Goal: Task Accomplishment & Management: Complete application form

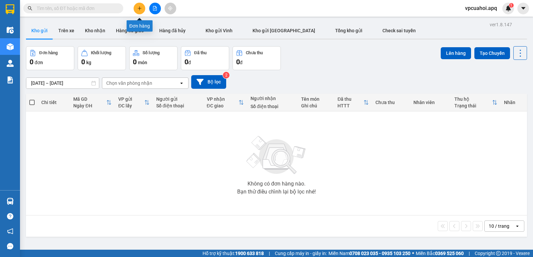
click at [139, 7] on icon "plus" at bounding box center [139, 8] width 5 height 5
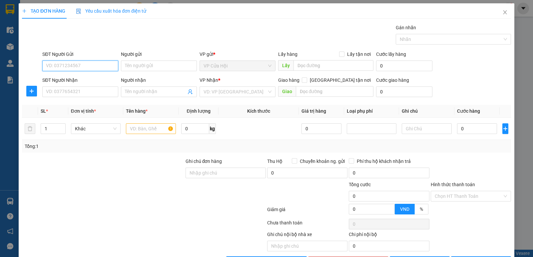
click at [46, 67] on input "SĐT Người Gửi" at bounding box center [80, 66] width 76 height 11
click at [79, 66] on input "393805165" at bounding box center [80, 66] width 76 height 11
type input "3"
click at [79, 67] on input "039805165" at bounding box center [80, 66] width 76 height 11
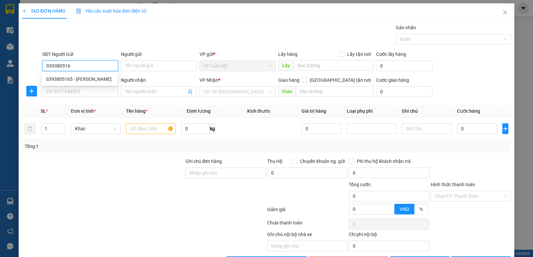
type input "0393805165"
click at [82, 79] on div "0393805165 - [PERSON_NAME]" at bounding box center [79, 79] width 67 height 7
type input "[PERSON_NAME]"
type input "0393805165"
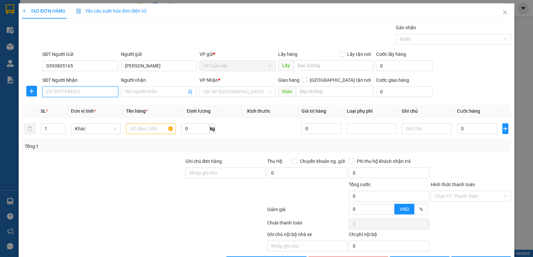
click at [80, 89] on input "SĐT Người Nhận" at bounding box center [80, 92] width 76 height 11
click at [74, 104] on div "0369058088 - [PERSON_NAME]" at bounding box center [79, 105] width 67 height 7
type input "0369058088"
type input "[PERSON_NAME]"
checkbox input "true"
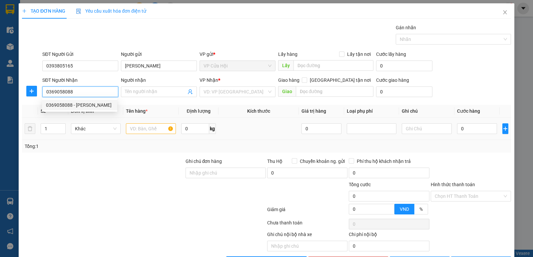
type input "số 2 ,ngách 20 ,ngõ trại cá,[GEOGRAPHIC_DATA]"
type input "50.000"
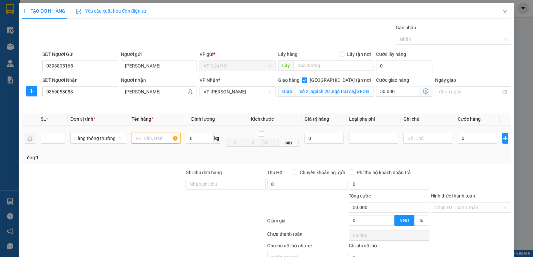
click at [139, 137] on input "text" at bounding box center [156, 138] width 49 height 11
click at [206, 220] on div at bounding box center [143, 222] width 245 height 13
click at [176, 139] on input "thuwcj phaamr ddoong" at bounding box center [156, 138] width 49 height 11
click at [147, 137] on input "ong" at bounding box center [156, 138] width 49 height 11
type input "o"
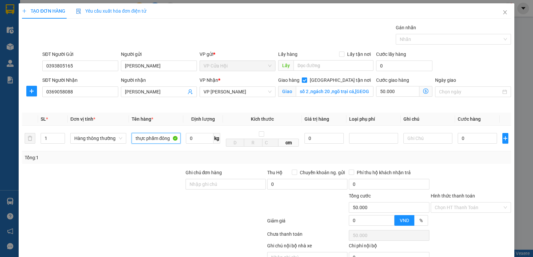
type input "thực phẩm đông"
drag, startPoint x: 276, startPoint y: 101, endPoint x: 380, endPoint y: 130, distance: 108.1
click at [278, 104] on div "Giao hàng [GEOGRAPHIC_DATA] tận nơi Giao số 2 ,ngách 20 ,ngõ trại cá,[GEOGRAPHI…" at bounding box center [326, 92] width 98 height 31
click at [423, 92] on icon "dollar-circle" at bounding box center [425, 91] width 5 height 5
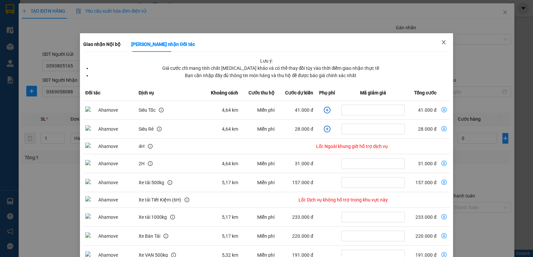
click at [443, 46] on span "Close" at bounding box center [443, 42] width 19 height 19
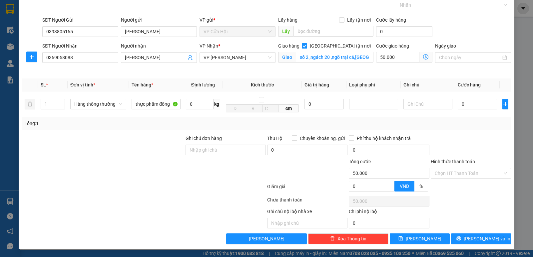
scroll to position [35, 0]
click at [469, 105] on input "0" at bounding box center [477, 104] width 39 height 11
click at [469, 106] on input "0" at bounding box center [477, 104] width 39 height 11
type input "04"
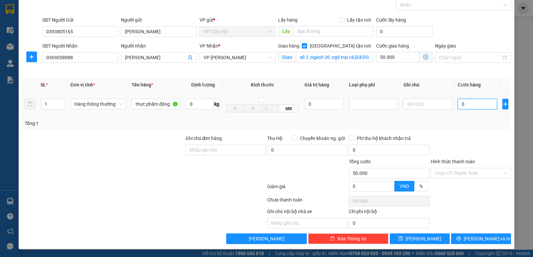
type input "50.004"
type input "040"
type input "50.040"
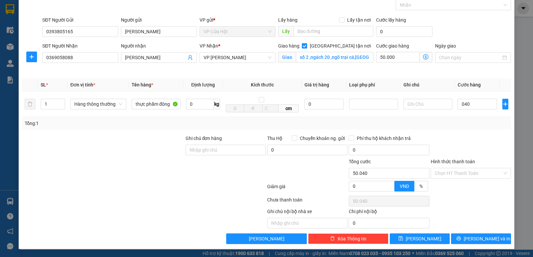
type input "40.000"
type input "90.000"
click at [460, 127] on div "Tổng: 1" at bounding box center [267, 123] width 484 height 7
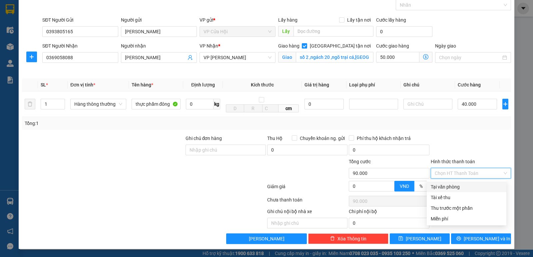
click at [461, 173] on input "Hình thức thanh toán" at bounding box center [469, 174] width 68 height 10
click at [457, 187] on div "Tại văn phòng" at bounding box center [467, 186] width 72 height 7
type input "0"
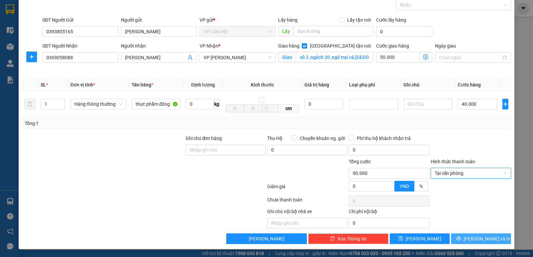
click at [461, 241] on span "printer" at bounding box center [458, 238] width 5 height 5
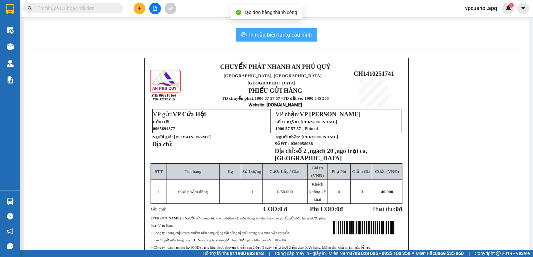
click at [271, 34] on span "In mẫu biên lai tự cấu hình" at bounding box center [280, 35] width 63 height 8
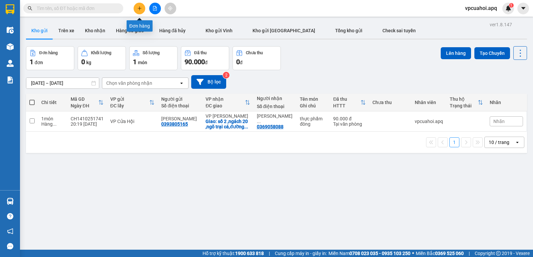
click at [141, 11] on button at bounding box center [140, 9] width 12 height 12
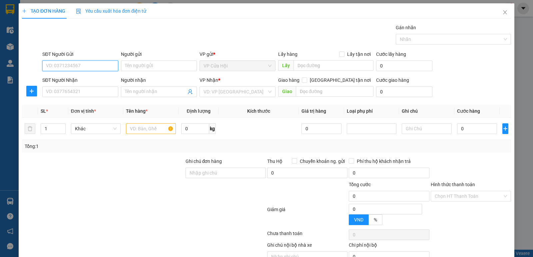
click at [46, 64] on input "SĐT Người Gửi" at bounding box center [80, 66] width 76 height 11
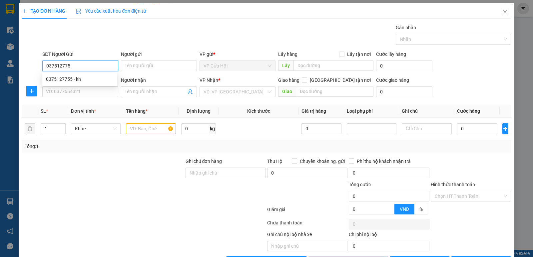
type input "0375127755"
click at [62, 78] on div "0375127755 - kh" at bounding box center [79, 79] width 67 height 7
type input "kh"
type input "0375127755"
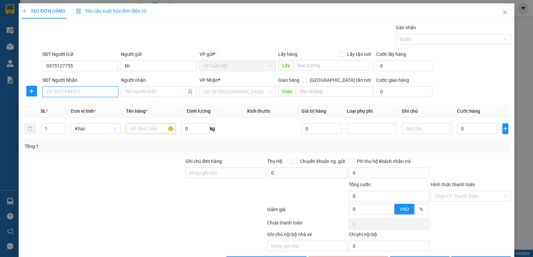
click at [76, 93] on input "SĐT Người Nhận" at bounding box center [80, 92] width 76 height 11
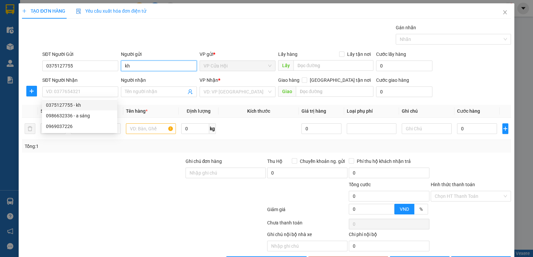
click at [136, 64] on input "kh" at bounding box center [159, 66] width 76 height 11
type input "k"
click at [136, 64] on input "Người gửi" at bounding box center [159, 66] width 76 height 11
type input "0"
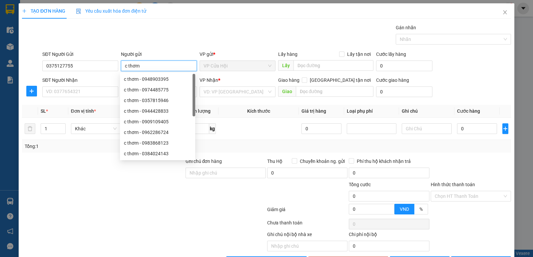
type input "c thơm"
click at [157, 40] on div "Gói vận chuyển * Tiêu chuẩn Gán nhãn Nhãn" at bounding box center [276, 35] width 471 height 23
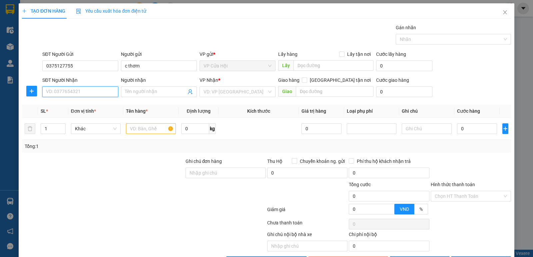
click at [61, 88] on input "SĐT Người Nhận" at bounding box center [80, 92] width 76 height 11
click at [55, 129] on div "0969037226" at bounding box center [79, 126] width 67 height 7
type input "0969037226"
checkbox input "true"
type input "chung cư mpeccity wieu [GEOGRAPHIC_DATA] ,[GEOGRAPHIC_DATA] ,[GEOGRAPHIC_DATA]"
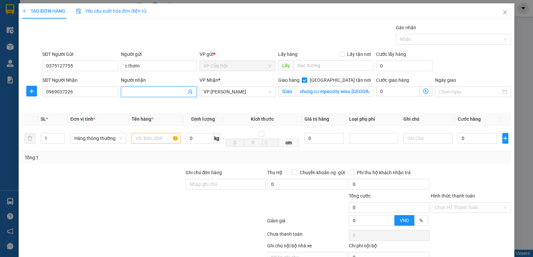
click at [128, 91] on input "Người nhận" at bounding box center [155, 91] width 61 height 7
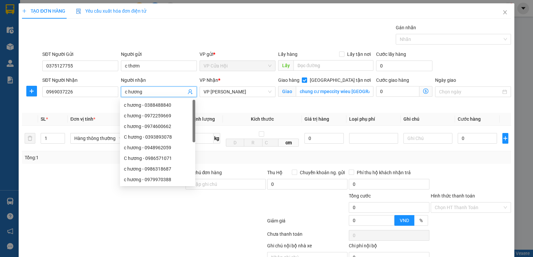
type input "c hương"
click at [170, 37] on div "Gói vận chuyển * Tiêu chuẩn Gán nhãn Nhãn" at bounding box center [276, 35] width 471 height 23
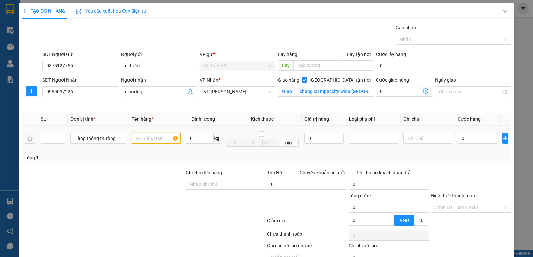
click at [145, 139] on input "text" at bounding box center [156, 138] width 49 height 11
type input "thực phẩm đông"
click at [204, 31] on div "Gói vận chuyển * Tiêu chuẩn Gán nhãn Nhãn" at bounding box center [276, 35] width 471 height 23
click at [423, 91] on icon "dollar-circle" at bounding box center [425, 91] width 5 height 5
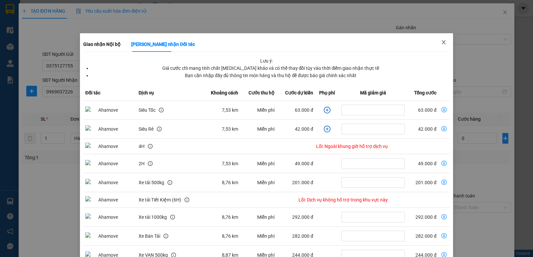
click at [441, 40] on icon "close" at bounding box center [443, 42] width 5 height 5
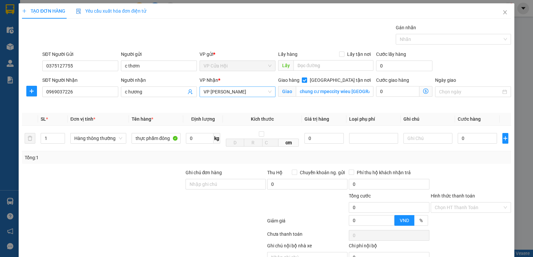
click at [243, 91] on span "VP [PERSON_NAME]" at bounding box center [237, 92] width 68 height 10
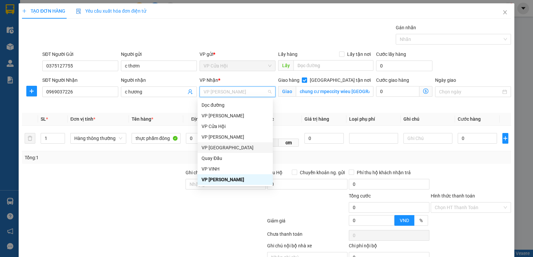
scroll to position [87, 0]
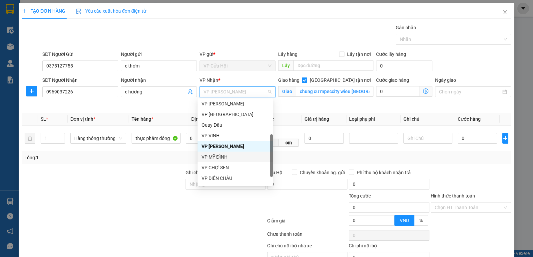
click at [222, 158] on div "VP MỸ ĐÌNH" at bounding box center [234, 157] width 67 height 7
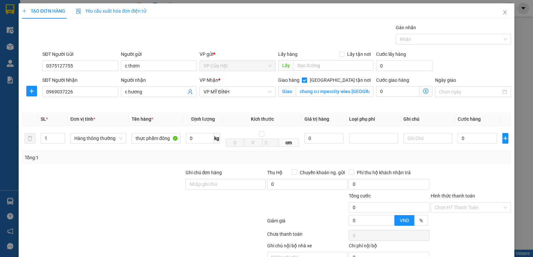
click at [423, 91] on icon "dollar-circle" at bounding box center [425, 91] width 5 height 5
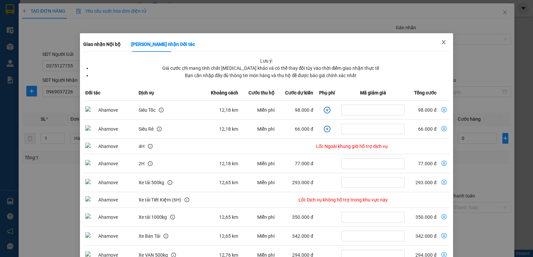
click at [441, 44] on icon "close" at bounding box center [443, 42] width 5 height 5
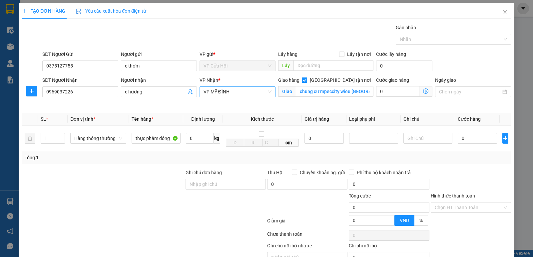
click at [241, 91] on span "VP MỸ ĐÌNH" at bounding box center [237, 92] width 68 height 10
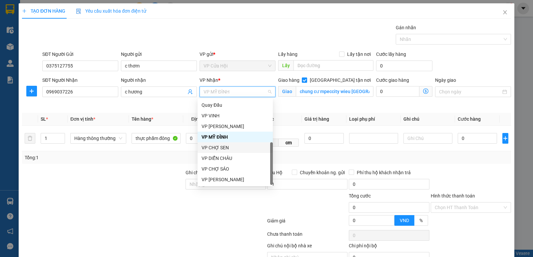
scroll to position [7, 0]
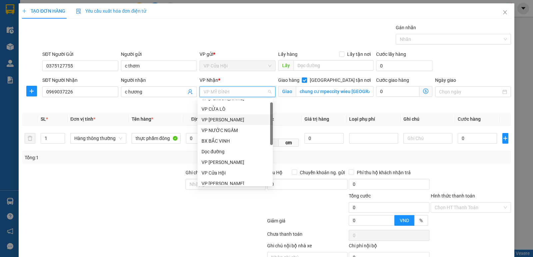
click at [220, 119] on div "VP [PERSON_NAME]" at bounding box center [234, 119] width 67 height 7
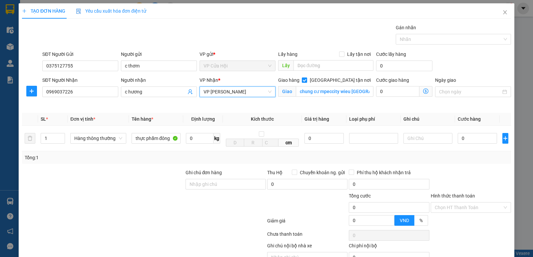
click at [423, 92] on icon "dollar-circle" at bounding box center [425, 91] width 5 height 5
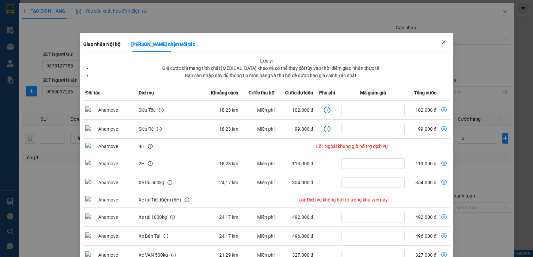
click at [441, 41] on icon "close" at bounding box center [443, 42] width 5 height 5
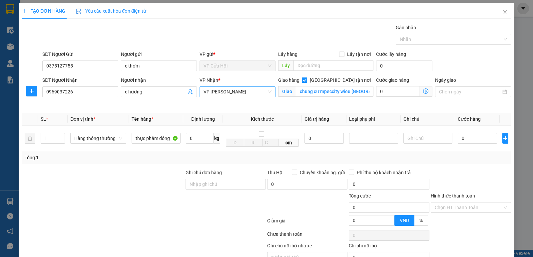
click at [231, 91] on span "VP [PERSON_NAME]" at bounding box center [237, 92] width 68 height 10
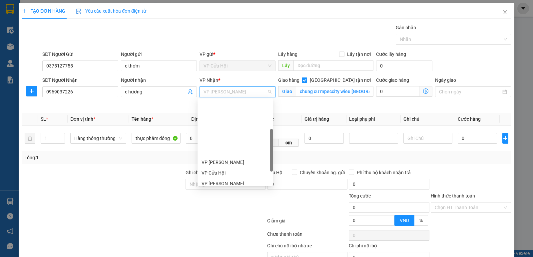
scroll to position [73, 0]
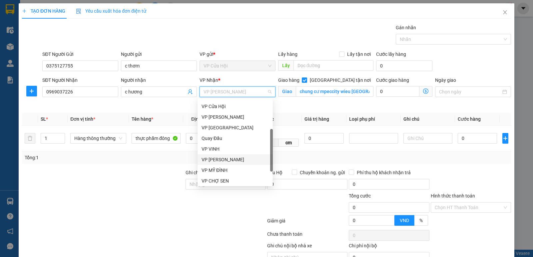
click at [228, 159] on div "VP [PERSON_NAME]" at bounding box center [234, 159] width 67 height 7
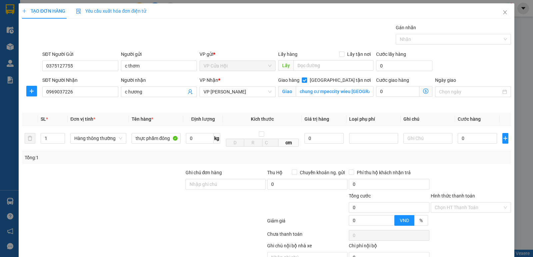
click at [423, 92] on icon "dollar-circle" at bounding box center [425, 91] width 5 height 5
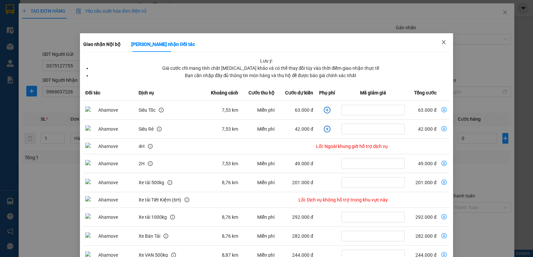
click at [441, 45] on icon "close" at bounding box center [443, 42] width 5 height 5
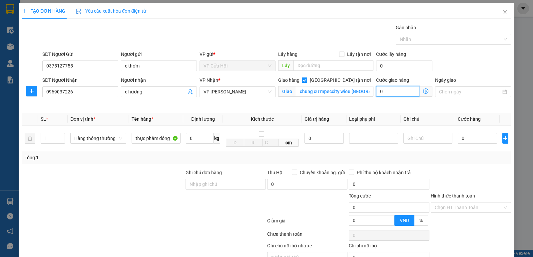
click at [391, 91] on input "0" at bounding box center [397, 91] width 43 height 11
type input "8"
type input "80"
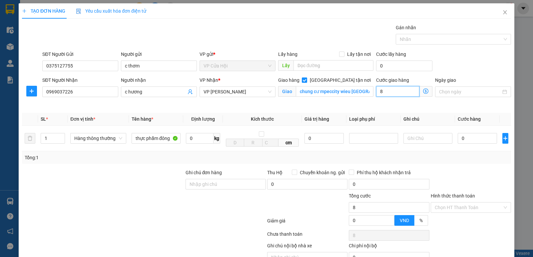
type input "80"
type input "80.000"
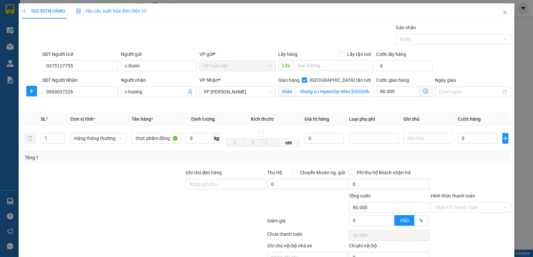
click at [351, 105] on div "Giao hàng [GEOGRAPHIC_DATA] tận nơi [PERSON_NAME] cư mpeccity wieu [GEOGRAPHIC_…" at bounding box center [326, 92] width 98 height 31
click at [468, 138] on input "0" at bounding box center [477, 138] width 39 height 11
click at [397, 91] on input "80.000" at bounding box center [397, 91] width 43 height 11
type input "0"
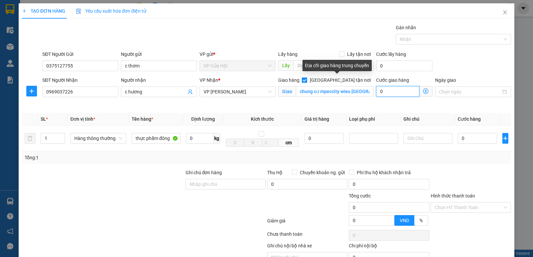
type input "0"
click at [306, 80] on input "[GEOGRAPHIC_DATA] tận nơi" at bounding box center [304, 80] width 5 height 5
checkbox input "false"
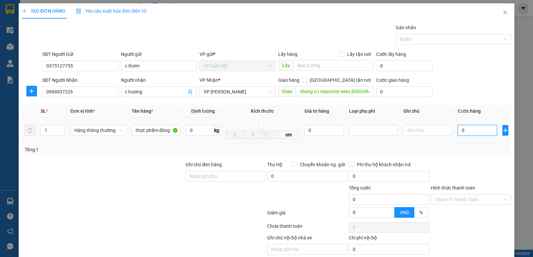
click at [468, 132] on input "0" at bounding box center [477, 130] width 39 height 11
type input "04"
type input "4"
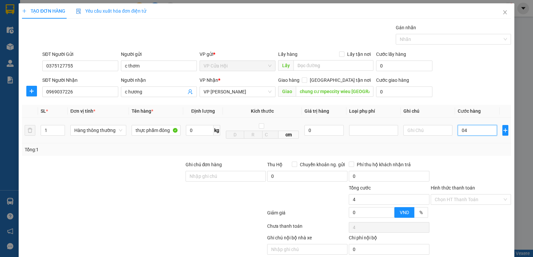
type input "040"
type input "40"
type input "40.000"
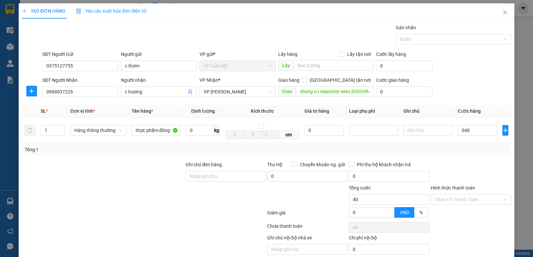
type input "40.000"
click at [458, 152] on div "Tổng: 1" at bounding box center [267, 149] width 484 height 7
click at [398, 94] on input "0" at bounding box center [404, 92] width 56 height 11
click at [398, 93] on input "0" at bounding box center [404, 92] width 56 height 11
type input "40.008"
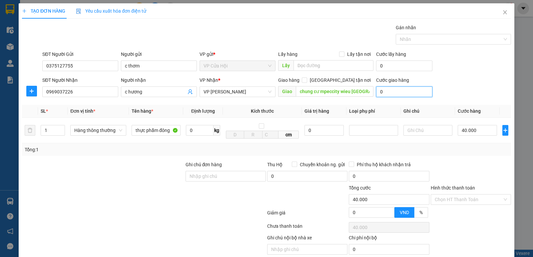
type input "40.008"
type input "8"
type input "40.080"
type input "80"
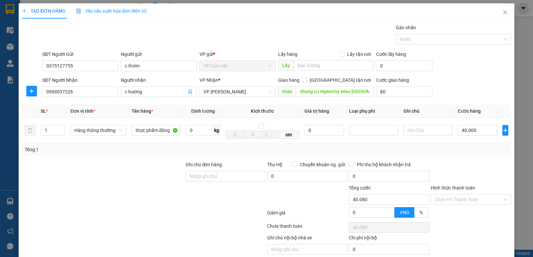
type input "120.000"
type input "80.000"
click at [453, 84] on div "SĐT Người Nhận 0969037226 Người nhận c hương VP Nhận * VP NGỌC HỒI Giao hàng Gi…" at bounding box center [276, 88] width 471 height 23
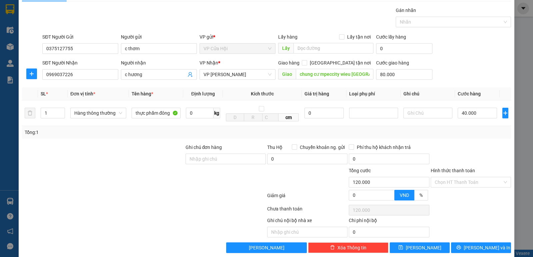
scroll to position [27, 0]
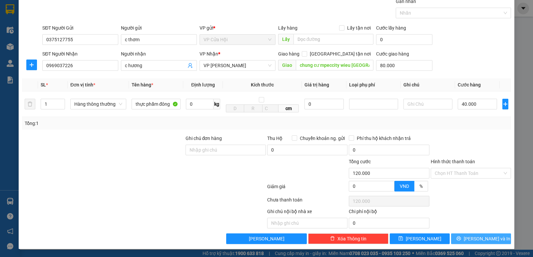
click at [473, 239] on span "[PERSON_NAME] và In" at bounding box center [487, 238] width 47 height 7
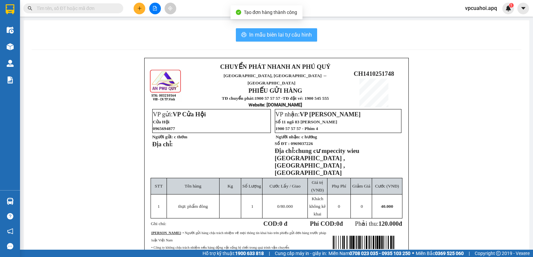
click at [279, 34] on span "In mẫu biên lai tự cấu hình" at bounding box center [280, 35] width 63 height 8
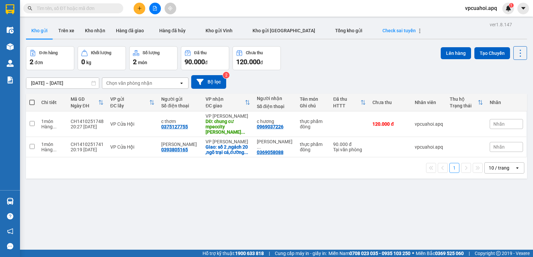
drag, startPoint x: 387, startPoint y: 25, endPoint x: 380, endPoint y: 33, distance: 10.6
click at [380, 33] on div "ver 1.8.147 Kho gửi Trên xe Kho nhận Hàng đã giao Hàng đã hủy Kho gửi Vinh Kho …" at bounding box center [276, 148] width 506 height 257
drag, startPoint x: 370, startPoint y: 47, endPoint x: 362, endPoint y: 57, distance: 12.8
click at [362, 57] on div "Đơn hàng 2 đơn Khối lượng 0 kg Số lượng 2 món Đã thu 90.000 đ Chưa thu 120.000 …" at bounding box center [276, 58] width 501 height 24
click at [361, 57] on div "Đơn hàng 2 đơn Khối lượng 0 kg Số lượng 2 món Đã thu 90.000 đ Chưa thu 120.000 …" at bounding box center [276, 58] width 501 height 24
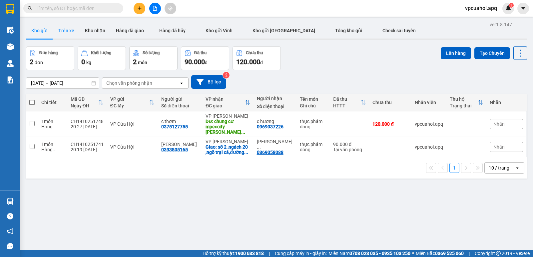
click at [70, 32] on button "Trên xe" at bounding box center [66, 31] width 27 height 16
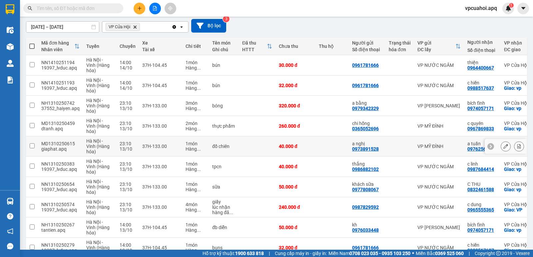
scroll to position [95, 0]
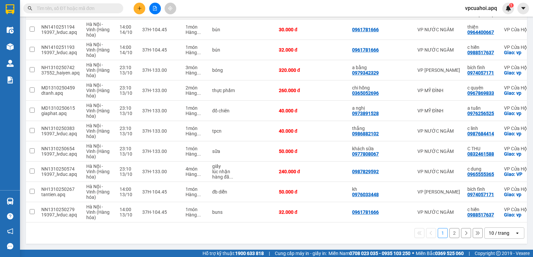
click at [349, 229] on div "1 2 10 / trang open" at bounding box center [277, 233] width 496 height 11
click at [364, 237] on div "1 2 10 / trang open" at bounding box center [277, 233] width 496 height 11
click at [503, 170] on icon at bounding box center [505, 172] width 5 height 5
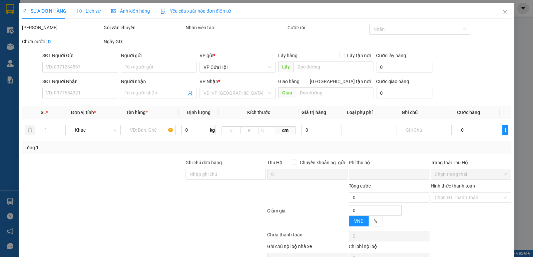
type input "0987829592"
type input "0965555365"
type input "c dung"
checkbox input "true"
type input "VP"
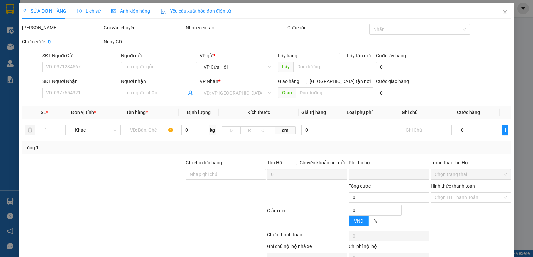
type input "0"
type input "240.000"
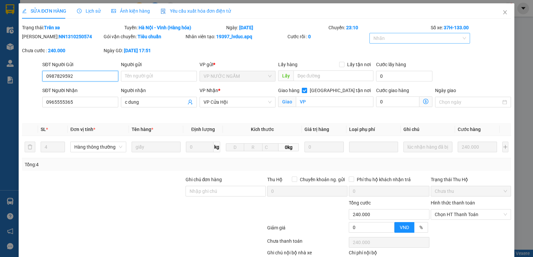
click at [380, 39] on div at bounding box center [416, 38] width 91 height 8
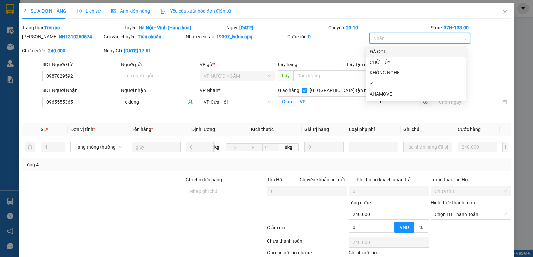
click at [380, 52] on div "ĐÃ GỌI" at bounding box center [416, 51] width 92 height 7
click at [380, 81] on div "✓" at bounding box center [416, 83] width 92 height 7
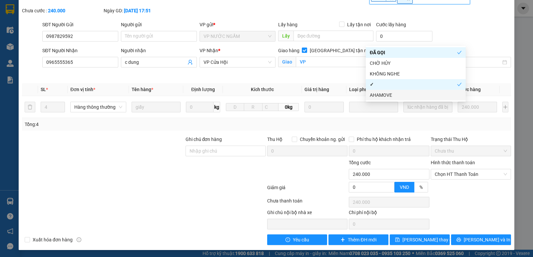
scroll to position [42, 0]
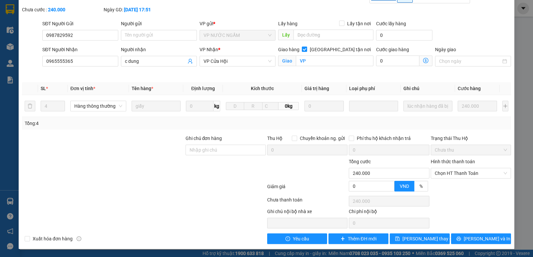
drag, startPoint x: 177, startPoint y: 214, endPoint x: 420, endPoint y: 257, distance: 246.6
click at [258, 225] on div at bounding box center [215, 218] width 102 height 21
click at [428, 238] on span "[PERSON_NAME] thay đổi" at bounding box center [428, 238] width 53 height 7
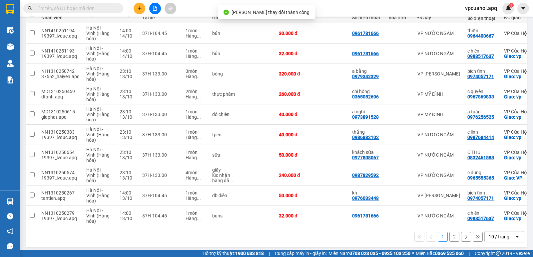
scroll to position [95, 0]
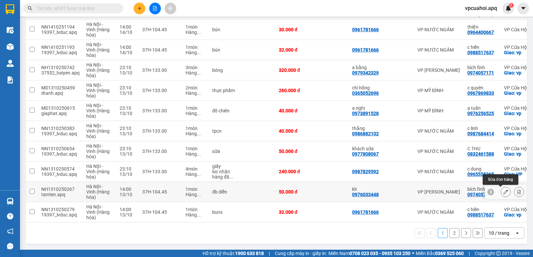
click at [503, 190] on icon at bounding box center [505, 192] width 5 height 5
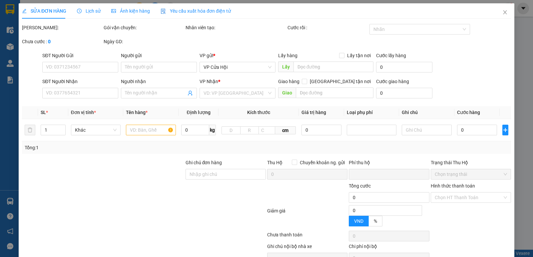
type input "0976033448"
type input "kh"
type input "0974057171"
type input "bích tĩnh"
checkbox input "true"
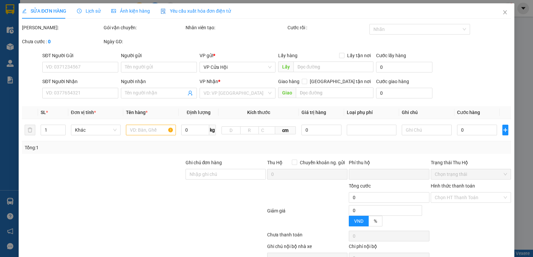
type input "vp"
type input "0"
type input "50.000"
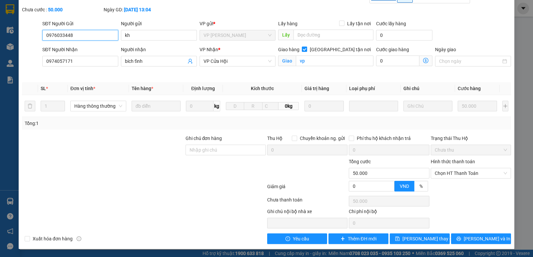
scroll to position [42, 0]
click at [418, 241] on span "[PERSON_NAME] thay đổi" at bounding box center [428, 238] width 53 height 7
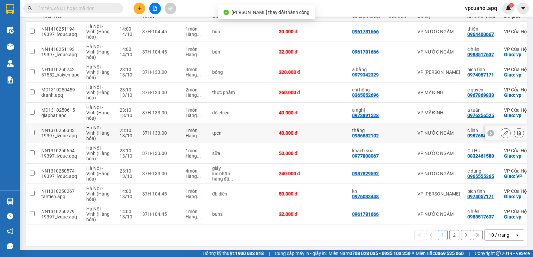
scroll to position [95, 0]
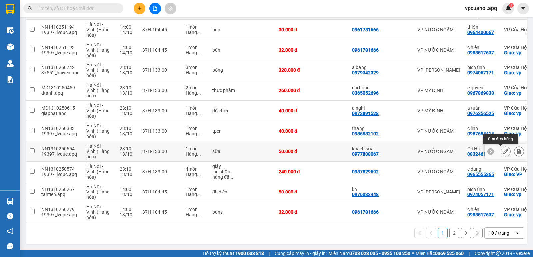
click at [503, 150] on icon at bounding box center [505, 151] width 5 height 5
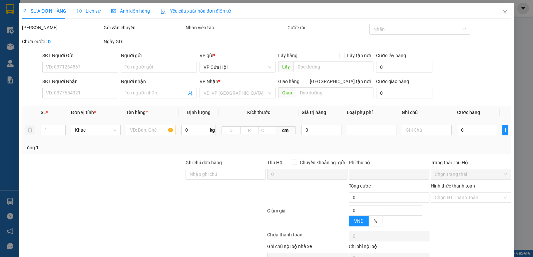
type input "0977808067"
type input "khách sữa"
type input "0832461588"
type input "C THU"
checkbox input "true"
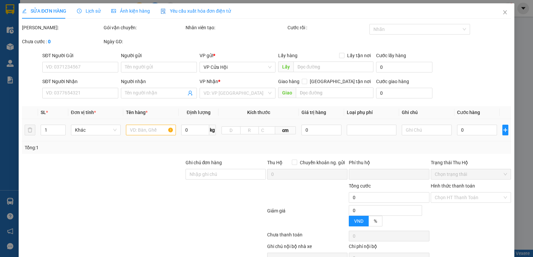
type input "vp"
type input "0"
type input "50.000"
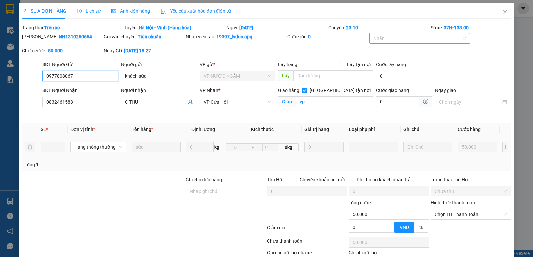
click at [384, 38] on div at bounding box center [416, 38] width 91 height 8
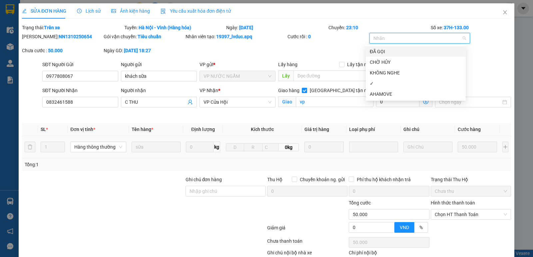
click at [380, 50] on div "ĐÃ GỌI" at bounding box center [416, 51] width 92 height 7
click at [376, 84] on div "✓" at bounding box center [416, 83] width 92 height 7
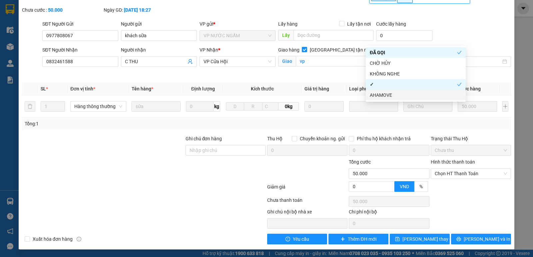
scroll to position [42, 0]
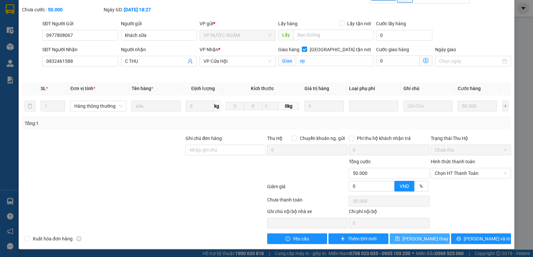
click at [414, 240] on span "[PERSON_NAME] thay đổi" at bounding box center [428, 238] width 53 height 7
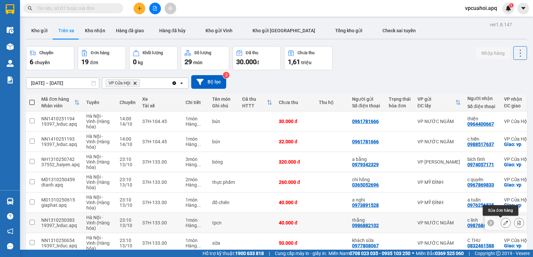
click at [503, 223] on icon at bounding box center [505, 223] width 5 height 5
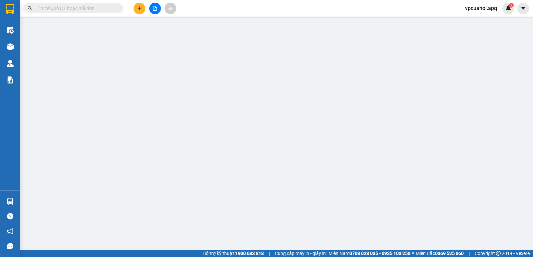
type input "0986882102"
type input "thắng"
type input "0987684414"
type input "c linh"
checkbox input "true"
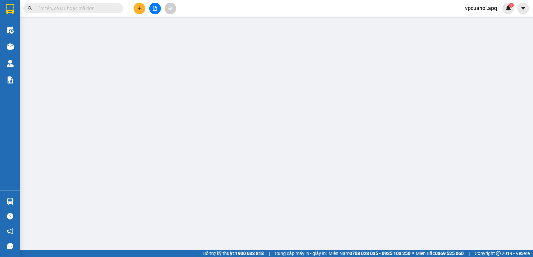
type input "vp"
type input "0"
type input "40.000"
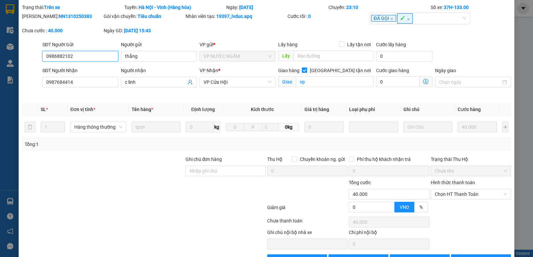
scroll to position [42, 0]
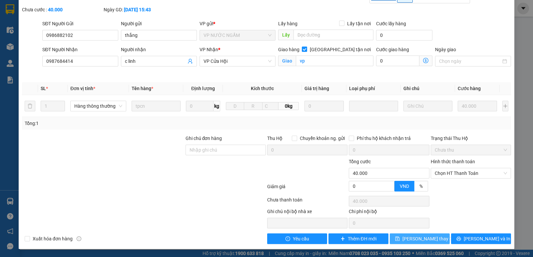
click at [436, 241] on button "[PERSON_NAME] thay đổi" at bounding box center [420, 239] width 60 height 11
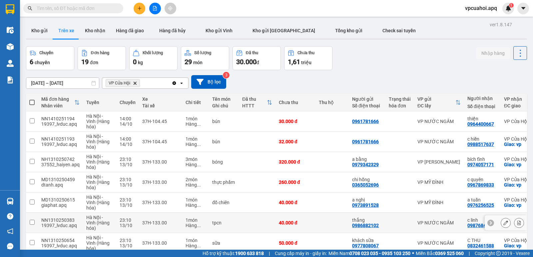
click at [325, 231] on td at bounding box center [331, 223] width 33 height 20
checkbox input "true"
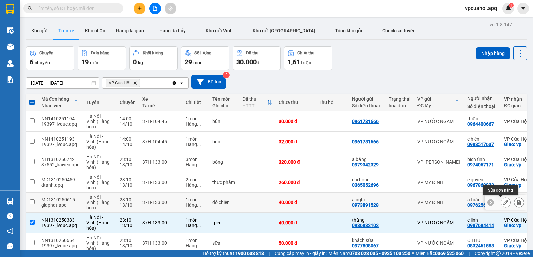
click at [503, 203] on icon at bounding box center [505, 202] width 5 height 5
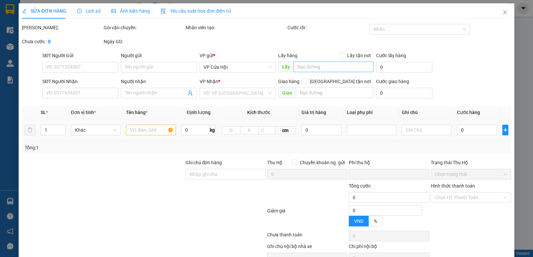
type input "0973891528"
type input "a nghị"
type input "0976256525"
type input "a tuấn"
checkbox input "true"
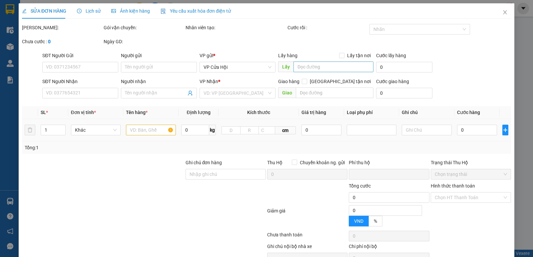
type input "vp"
type input "0"
type input "40.000"
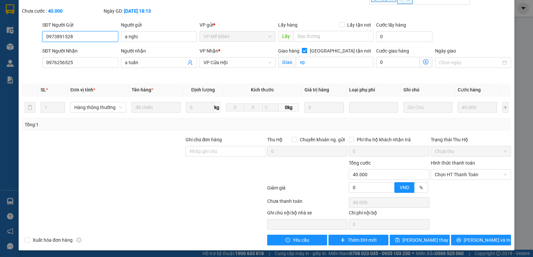
scroll to position [42, 0]
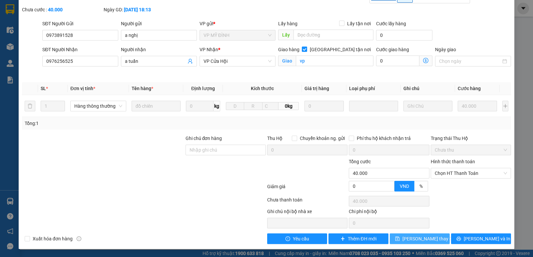
click at [431, 240] on span "[PERSON_NAME] thay đổi" at bounding box center [428, 238] width 53 height 7
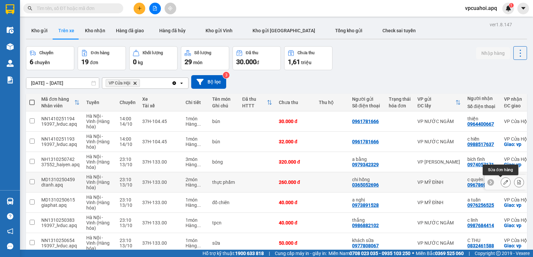
click at [503, 183] on icon at bounding box center [505, 182] width 5 height 5
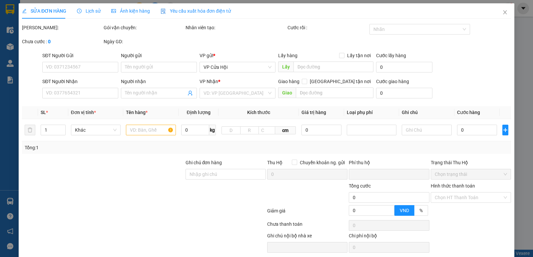
type input "0365052696"
type input "chi hồng"
type input "0967869833"
type input "c quyên"
checkbox input "true"
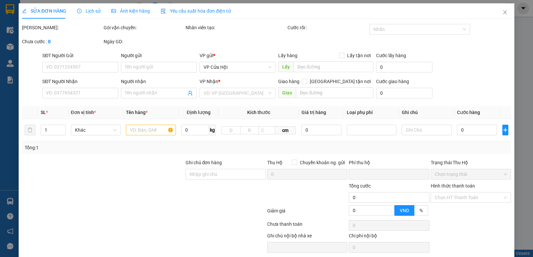
type input "vp"
type input "0"
type input "260.000"
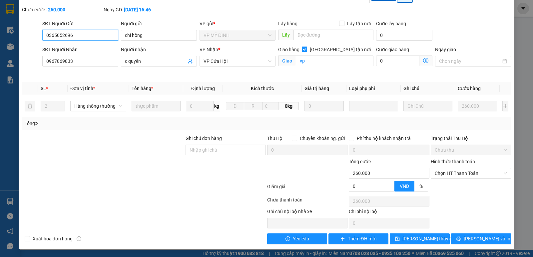
scroll to position [42, 0]
click at [417, 237] on span "[PERSON_NAME] thay đổi" at bounding box center [428, 238] width 53 height 7
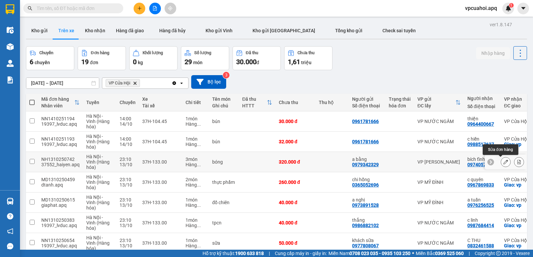
click at [503, 164] on icon at bounding box center [505, 162] width 5 height 5
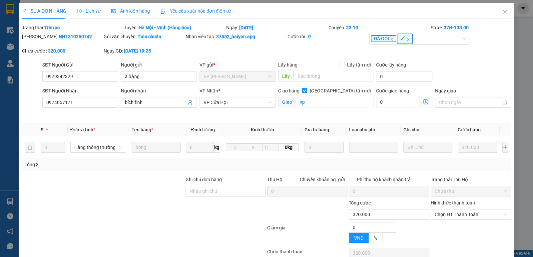
type input "0979342329"
type input "a bằng"
type input "0974057171"
type input "bích tĩnh"
checkbox input "true"
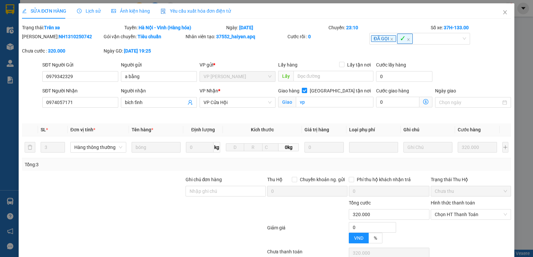
type input "vp"
type input "0"
type input "320.000"
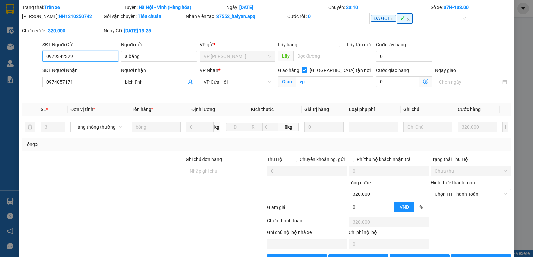
scroll to position [42, 0]
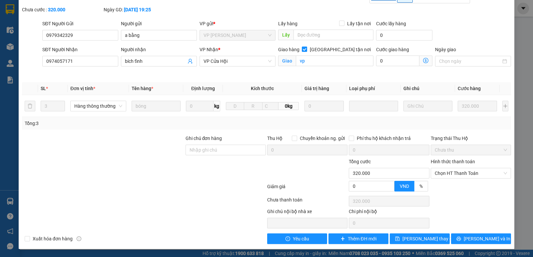
drag, startPoint x: 193, startPoint y: 222, endPoint x: 202, endPoint y: 222, distance: 8.7
click at [202, 222] on div at bounding box center [215, 218] width 102 height 21
click at [425, 240] on span "[PERSON_NAME] thay đổi" at bounding box center [428, 238] width 53 height 7
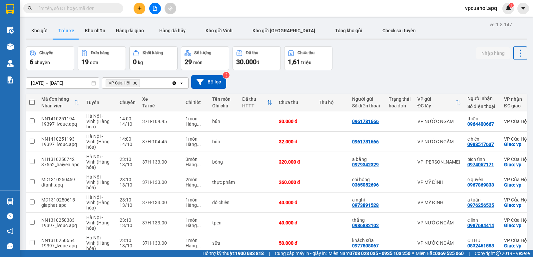
click at [136, 84] on icon "VP Cửa Hội, close by backspace" at bounding box center [135, 83] width 3 height 3
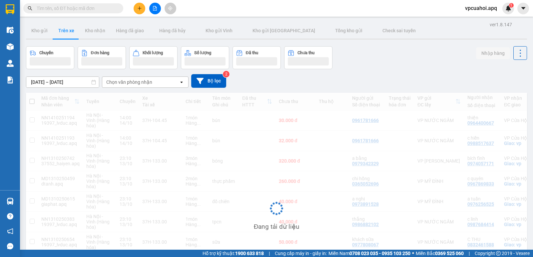
click at [155, 82] on div "Chọn văn phòng nhận" at bounding box center [140, 82] width 77 height 11
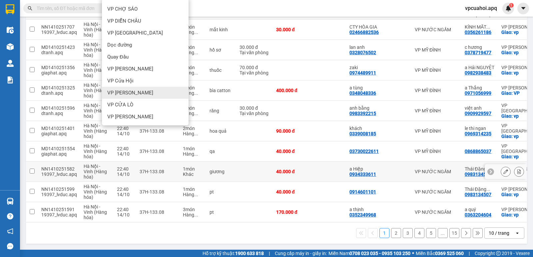
scroll to position [95, 0]
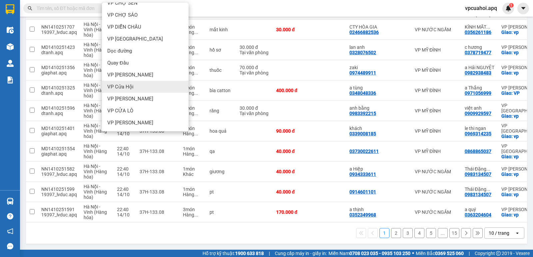
click at [133, 82] on div "VP Cửa Hội" at bounding box center [145, 87] width 87 height 12
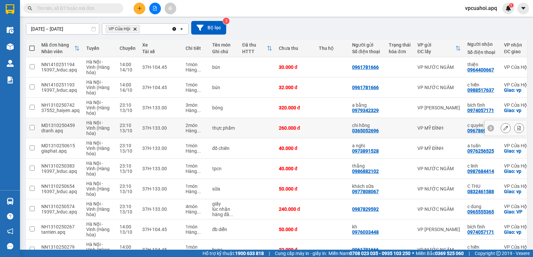
scroll to position [0, 0]
